Goal: Find contact information: Find contact information

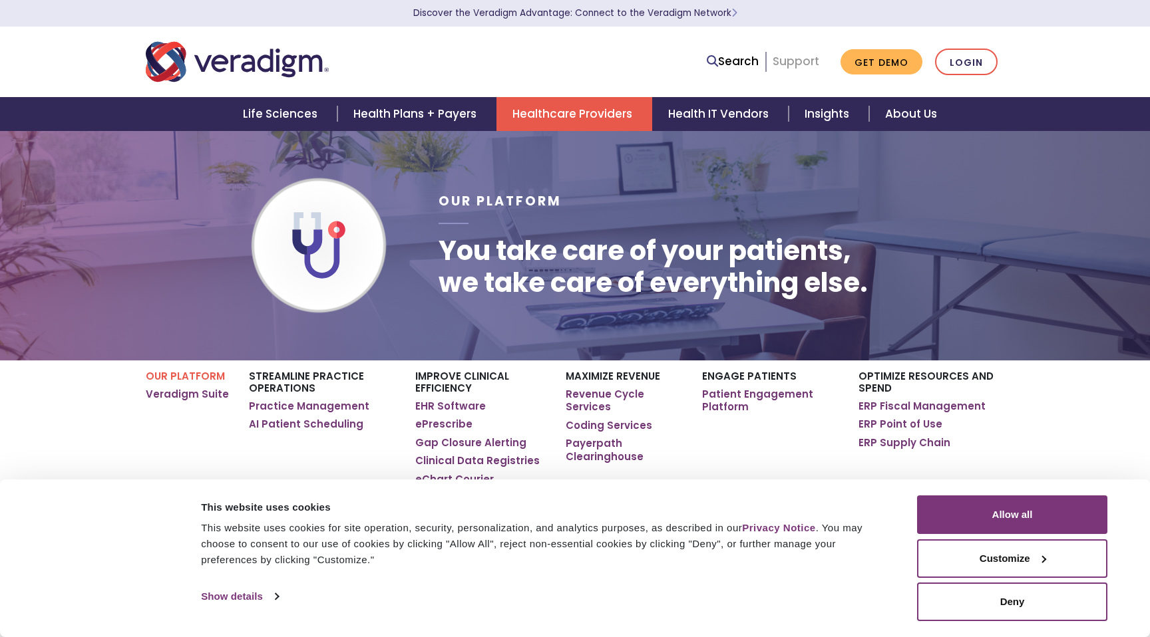
click at [788, 62] on link "Support" at bounding box center [795, 61] width 47 height 16
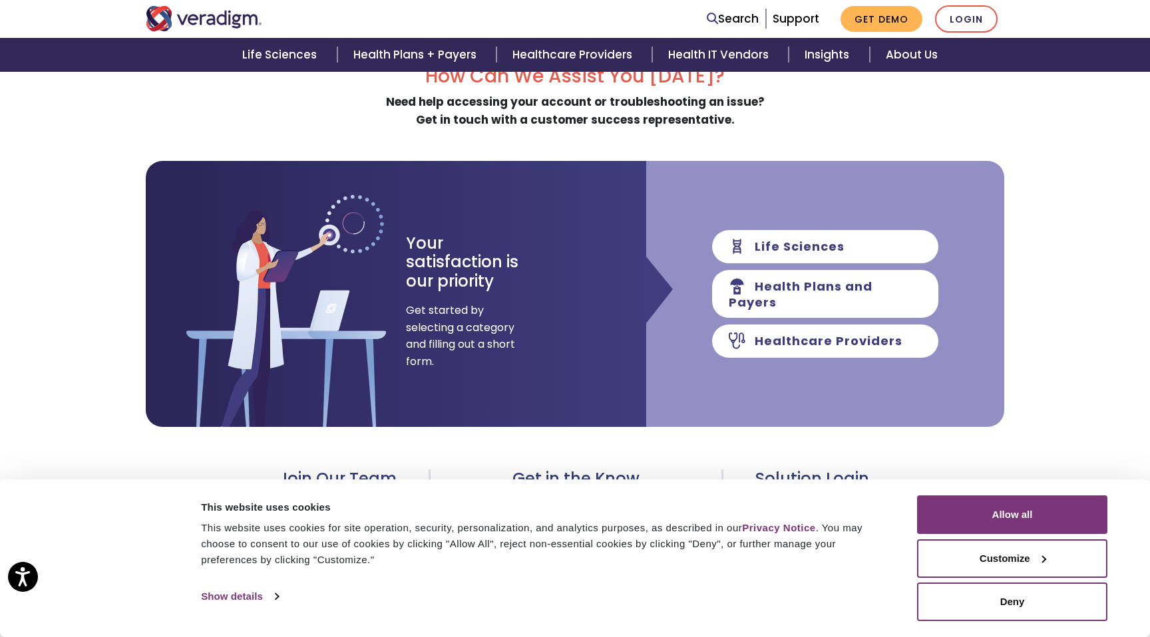
scroll to position [100, 0]
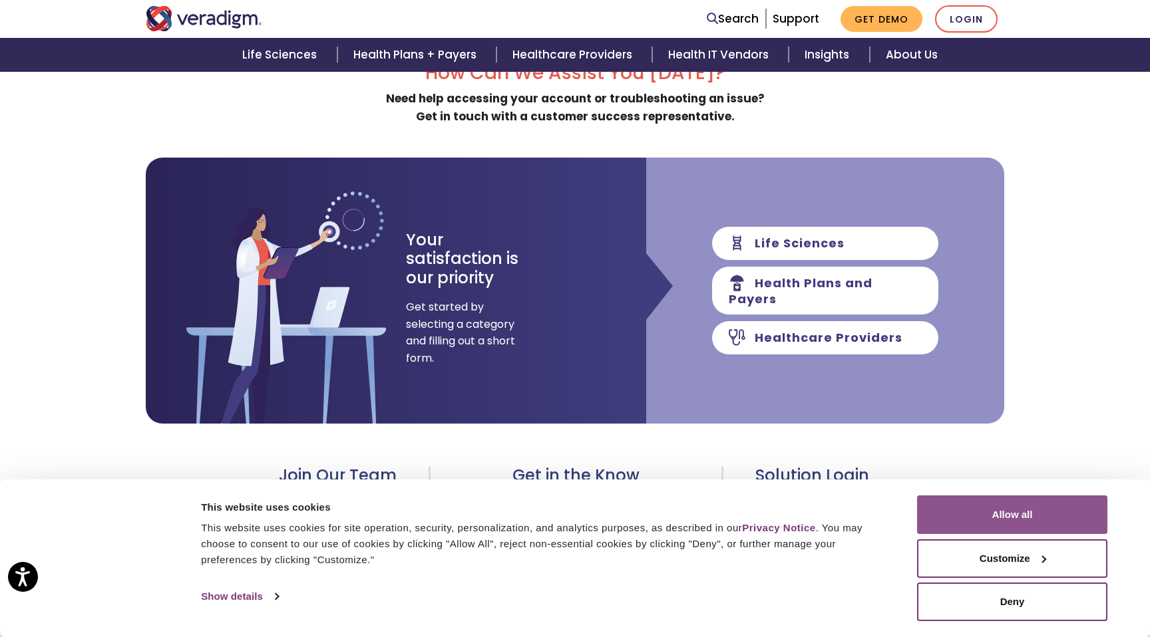
click at [1005, 515] on button "Allow all" at bounding box center [1012, 515] width 190 height 39
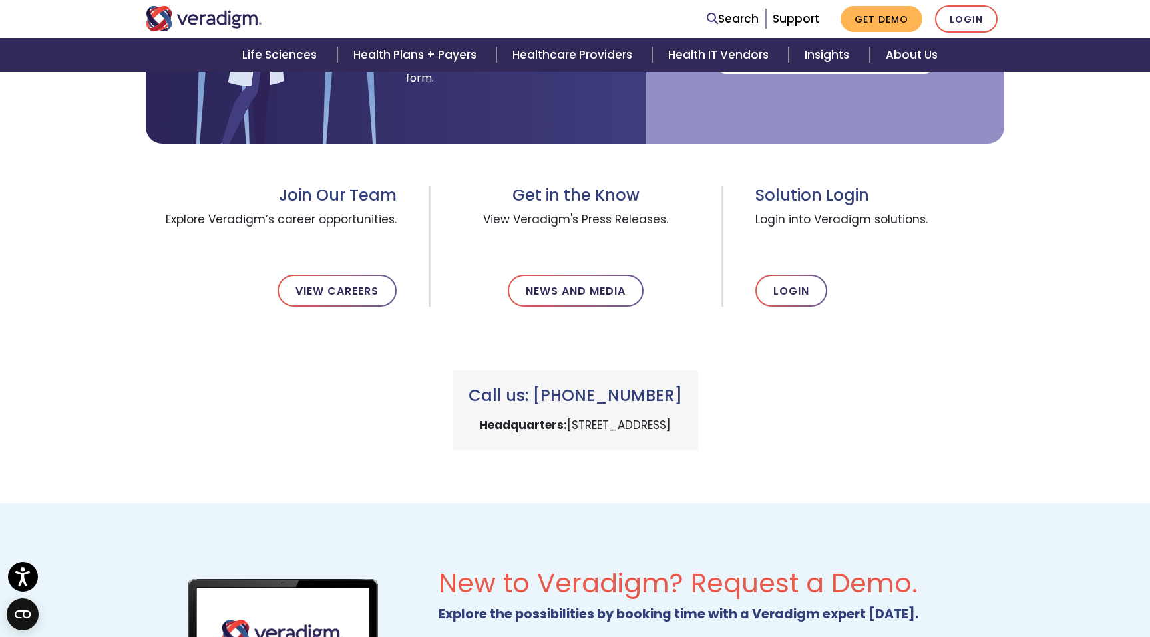
scroll to position [386, 0]
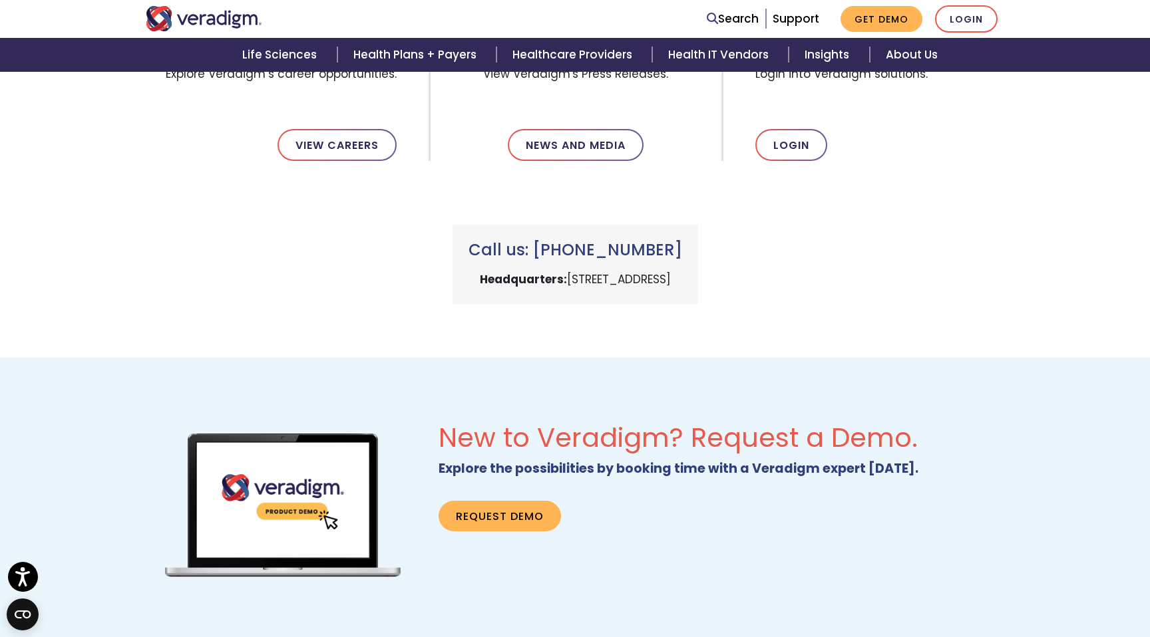
scroll to position [516, 0]
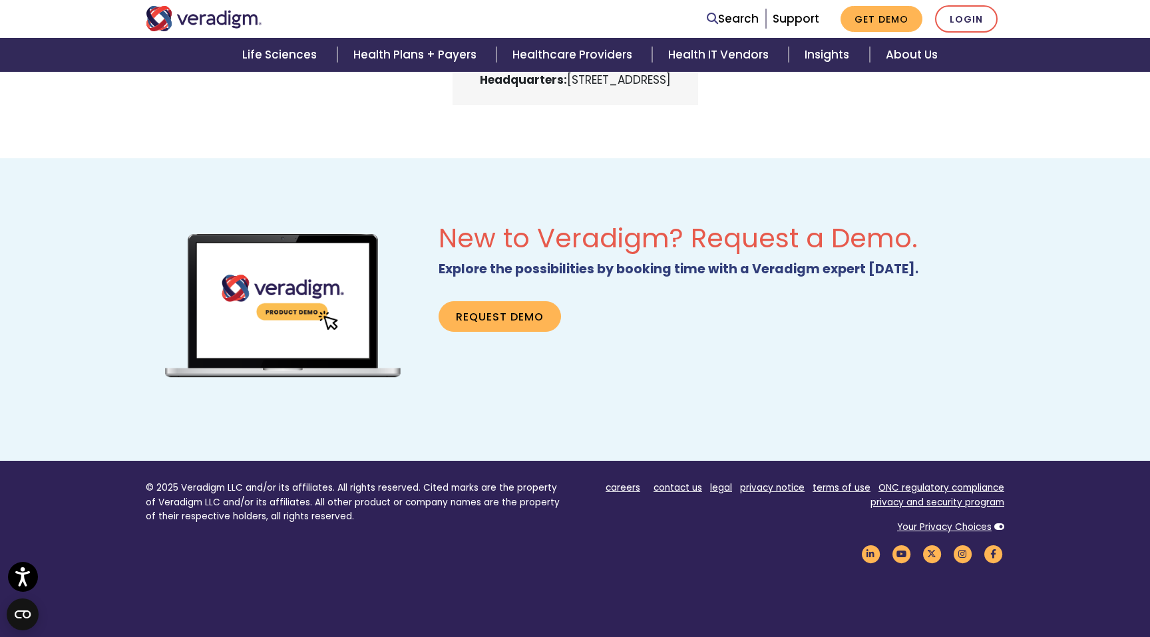
scroll to position [834, 0]
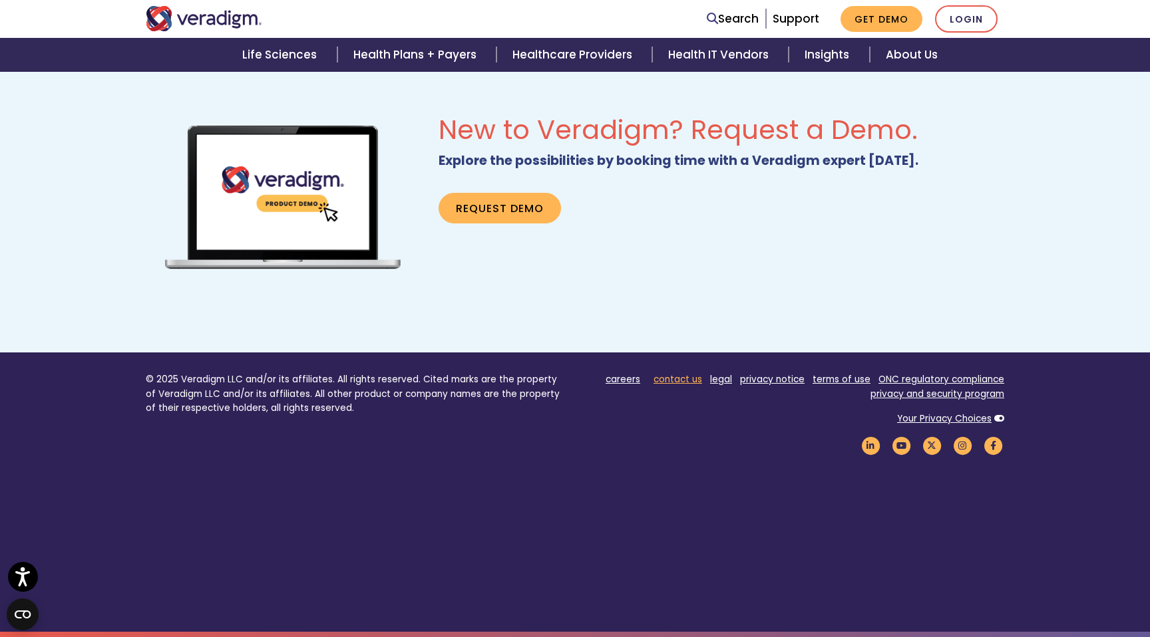
click at [677, 379] on link "contact us" at bounding box center [677, 379] width 49 height 13
